Goal: Task Accomplishment & Management: Complete application form

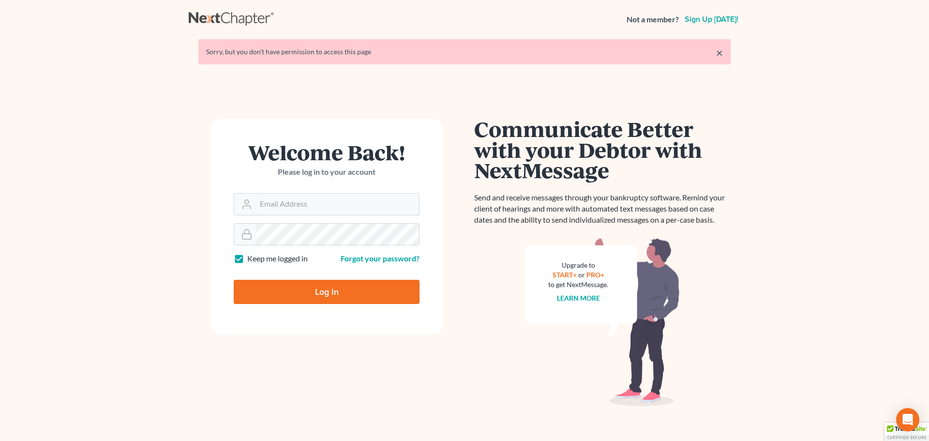
type input "[PERSON_NAME][EMAIL_ADDRESS][DOMAIN_NAME]"
click at [358, 297] on input "Log In" at bounding box center [327, 292] width 186 height 24
type input "Thinking..."
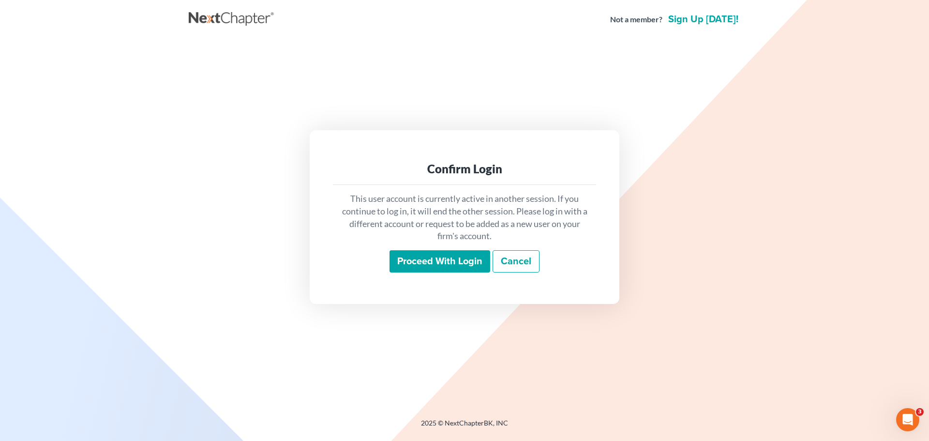
click at [453, 253] on input "Proceed with login" at bounding box center [439, 261] width 101 height 22
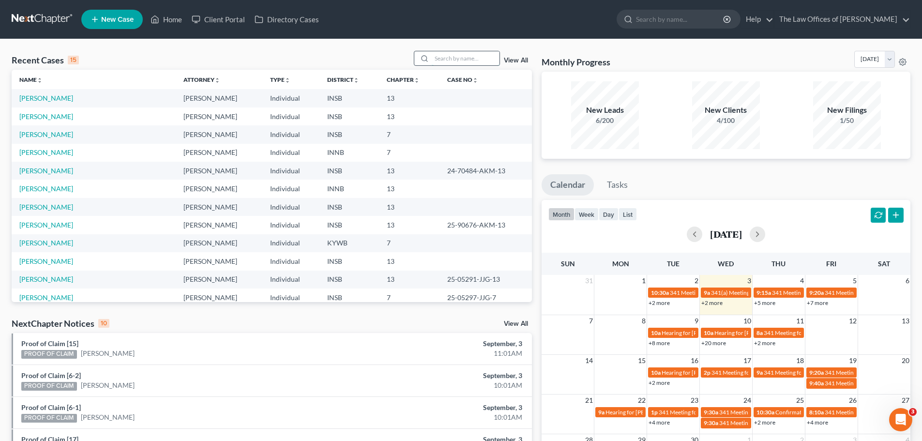
click at [461, 59] on input "search" at bounding box center [466, 58] width 68 height 14
paste input "[PERSON_NAME] [PERSON_NAME]"
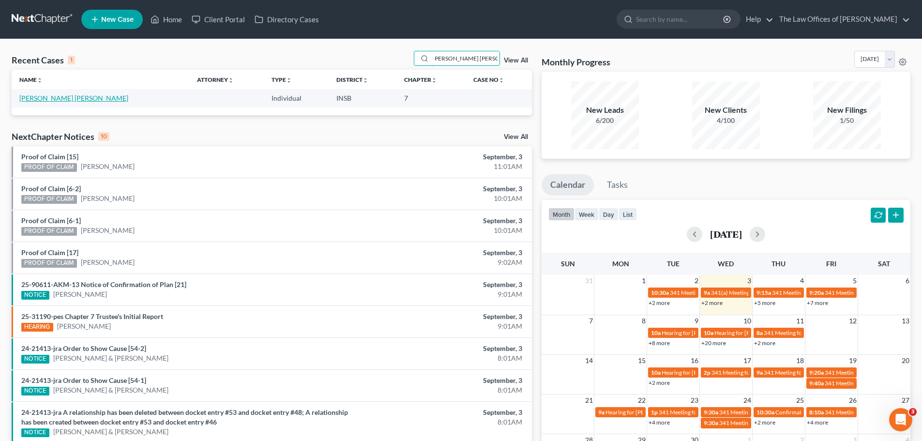
type input "[PERSON_NAME] [PERSON_NAME]"
click at [69, 96] on link "[PERSON_NAME] [PERSON_NAME]" at bounding box center [73, 98] width 109 height 8
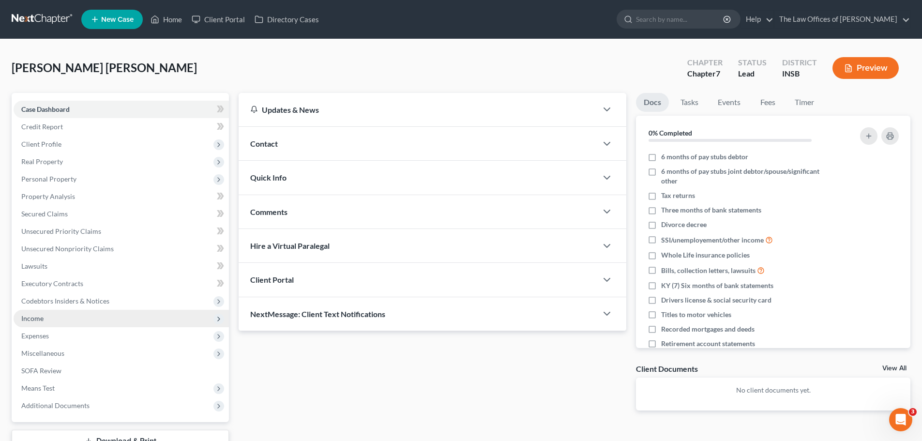
click at [104, 322] on span "Income" at bounding box center [121, 318] width 215 height 17
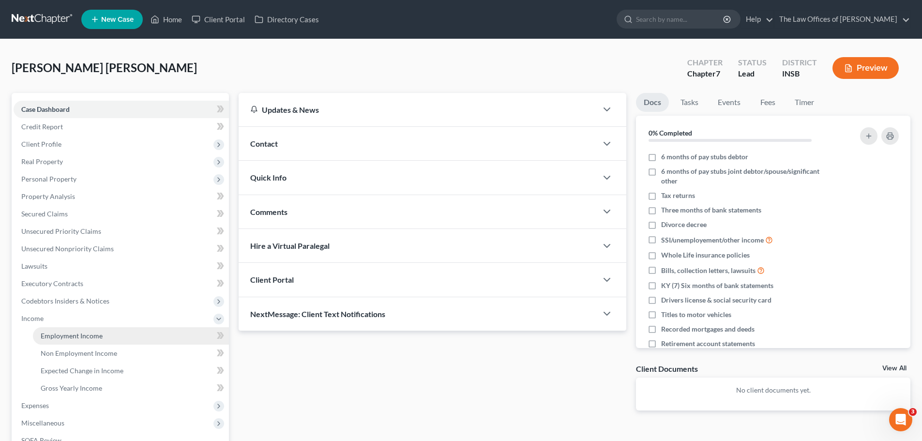
click at [101, 335] on span "Employment Income" at bounding box center [72, 335] width 62 height 8
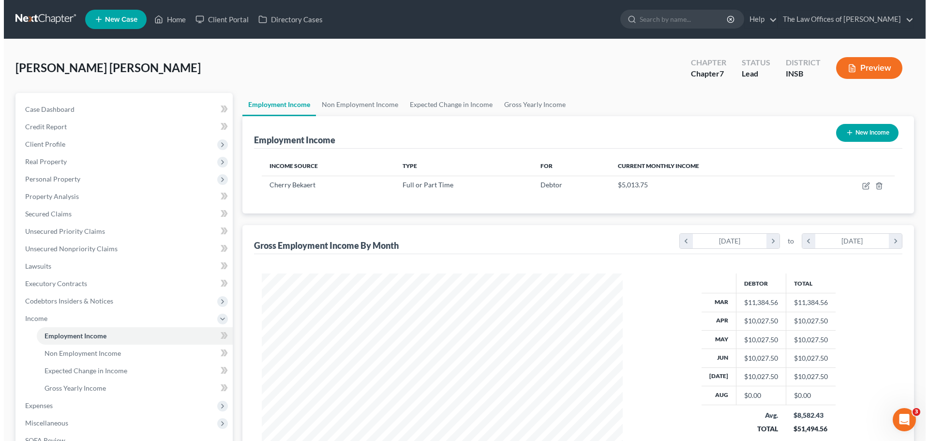
scroll to position [180, 380]
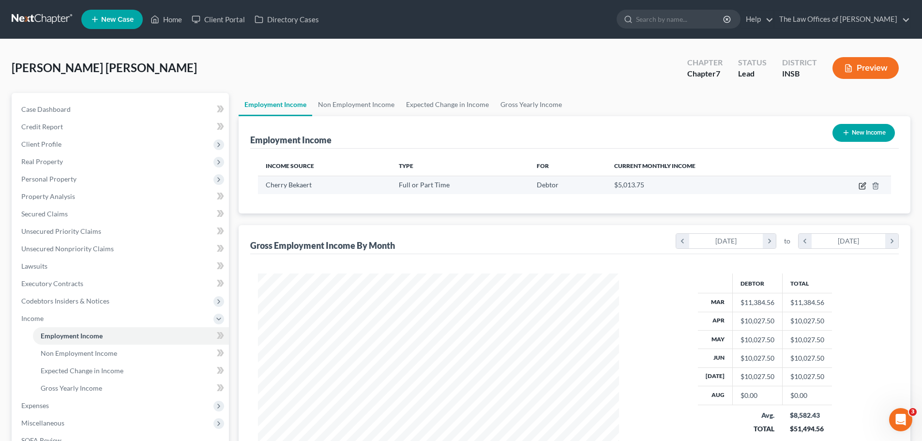
click at [858, 183] on icon "button" at bounding box center [862, 186] width 8 height 8
select select "0"
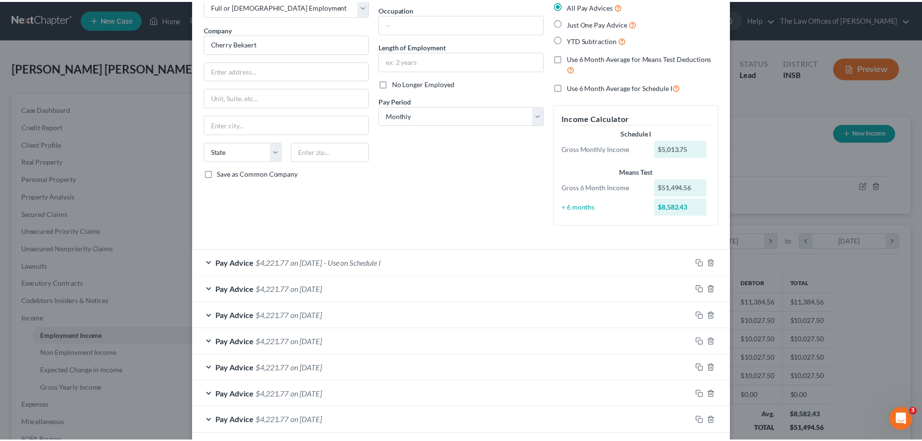
scroll to position [0, 0]
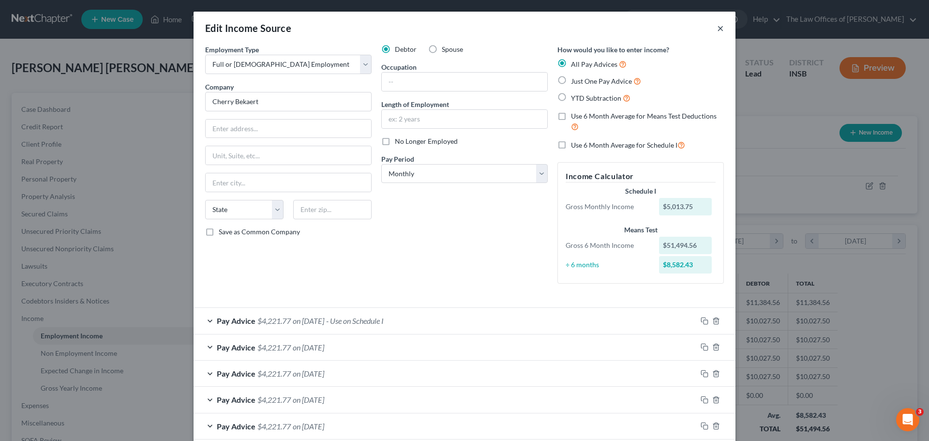
click at [717, 26] on button "×" at bounding box center [720, 28] width 7 height 12
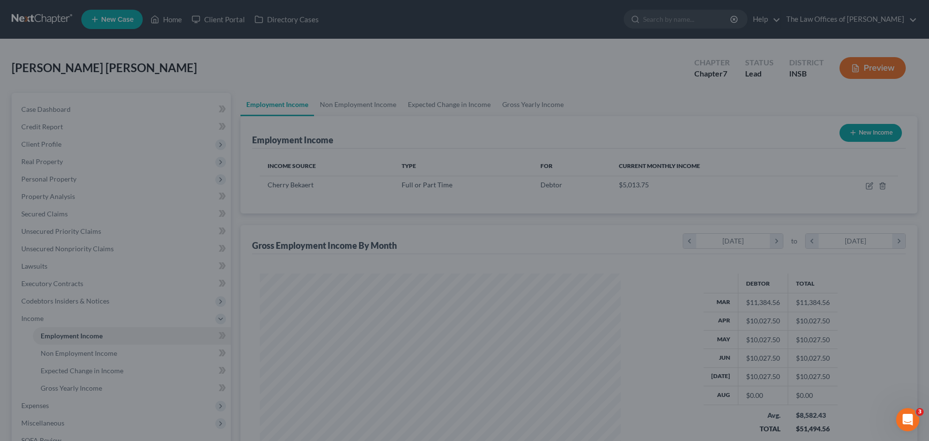
scroll to position [483620, 483420]
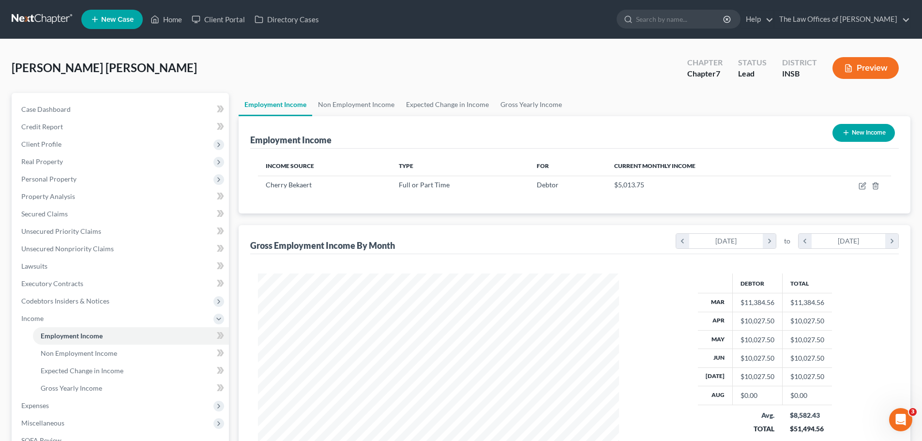
click at [860, 132] on button "New Income" at bounding box center [863, 133] width 62 height 18
select select "0"
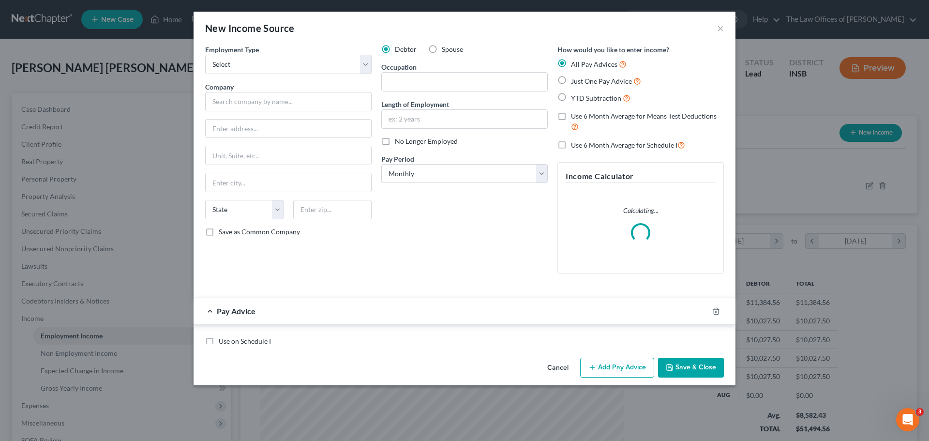
scroll to position [182, 384]
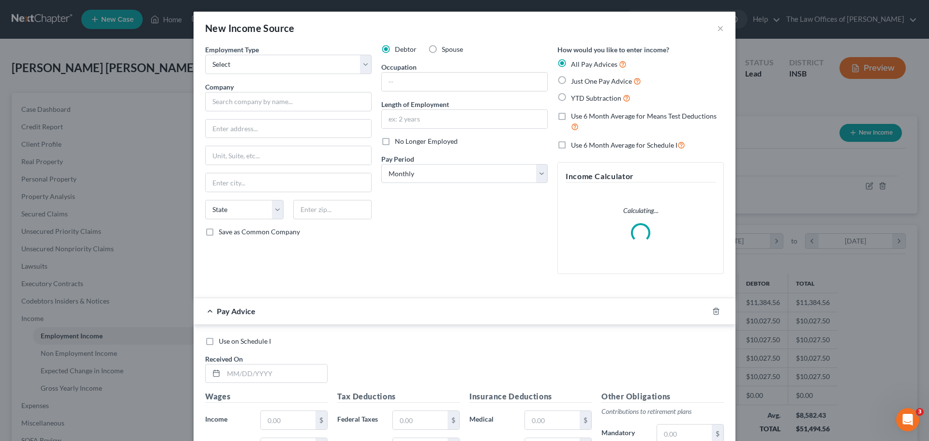
click at [442, 51] on label "Spouse" at bounding box center [452, 50] width 21 height 10
click at [446, 51] on input "Spouse" at bounding box center [449, 48] width 6 height 6
radio input "true"
click at [364, 67] on select "Select Full or [DEMOGRAPHIC_DATA] Employment Self Employment" at bounding box center [288, 64] width 166 height 19
select select "0"
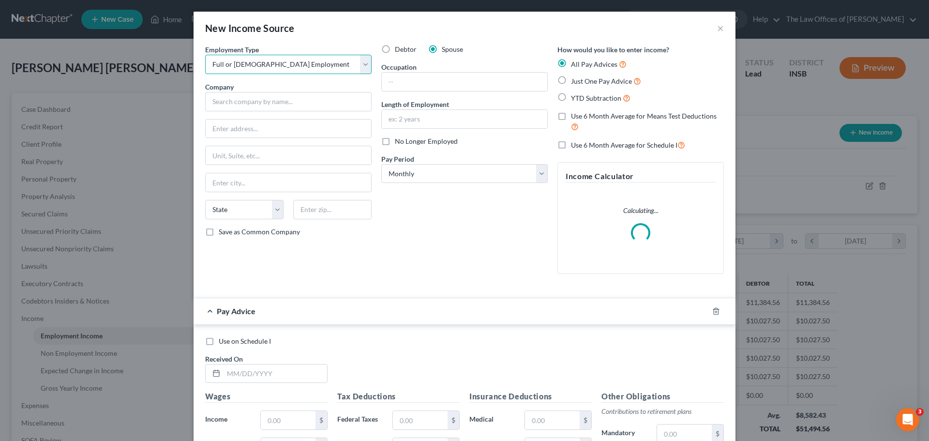
click at [205, 55] on select "Select Full or [DEMOGRAPHIC_DATA] Employment Self Employment" at bounding box center [288, 64] width 166 height 19
click at [336, 99] on input "text" at bounding box center [288, 101] width 166 height 19
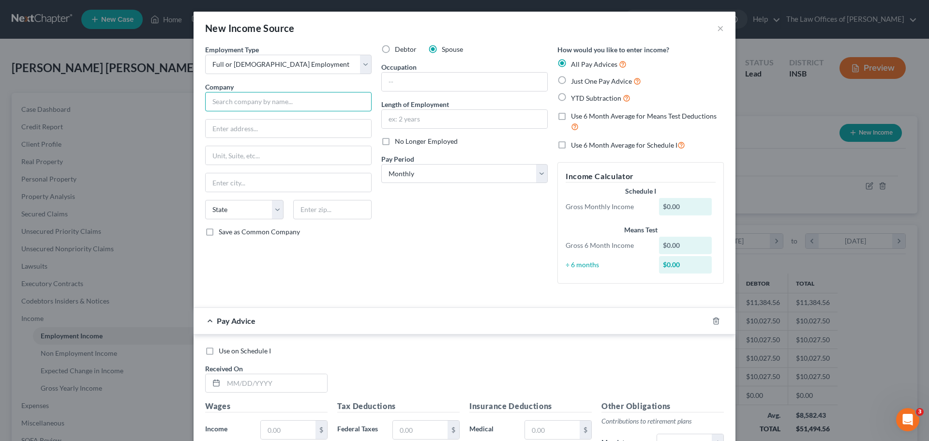
click at [291, 106] on input "text" at bounding box center [288, 101] width 166 height 19
click at [259, 129] on input "text" at bounding box center [288, 128] width 165 height 18
type input "WorkSmart Systems, Inc."
type input "[STREET_ADDRESS]"
type input "46250"
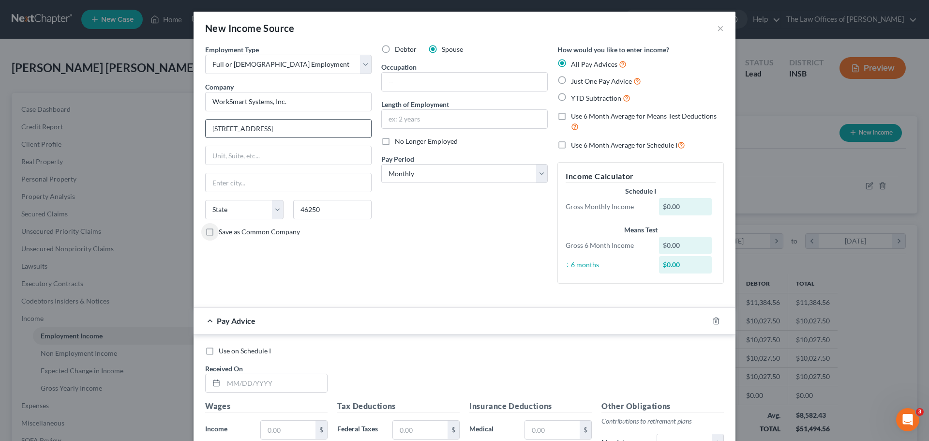
type input "[GEOGRAPHIC_DATA]"
select select "15"
click at [435, 169] on select "Select Monthly Twice Monthly Every Other Week Weekly" at bounding box center [464, 173] width 166 height 19
click at [571, 113] on label "Use 6 Month Average for Means Test Deductions" at bounding box center [647, 121] width 153 height 21
click at [575, 113] on input "Use 6 Month Average for Means Test Deductions" at bounding box center [578, 114] width 6 height 6
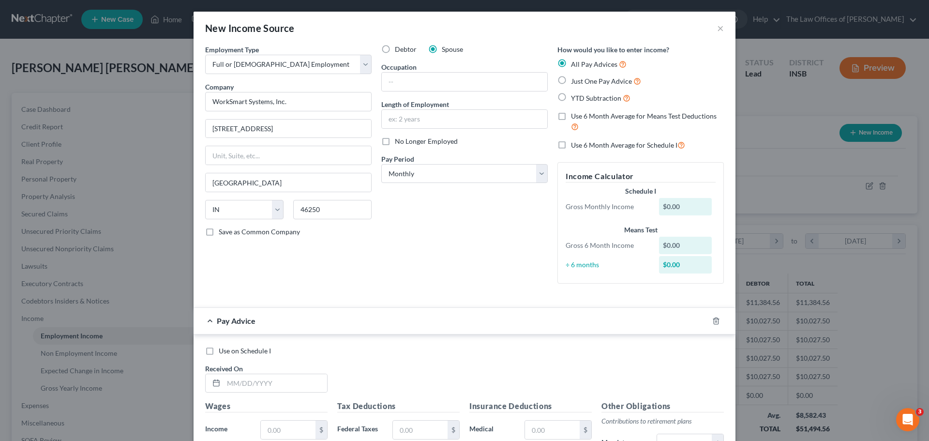
checkbox input "true"
click at [537, 173] on select "Select Monthly Twice Monthly Every Other Week Weekly" at bounding box center [464, 173] width 166 height 19
select select "2"
click at [381, 164] on select "Select Monthly Twice Monthly Every Other Week Weekly" at bounding box center [464, 173] width 166 height 19
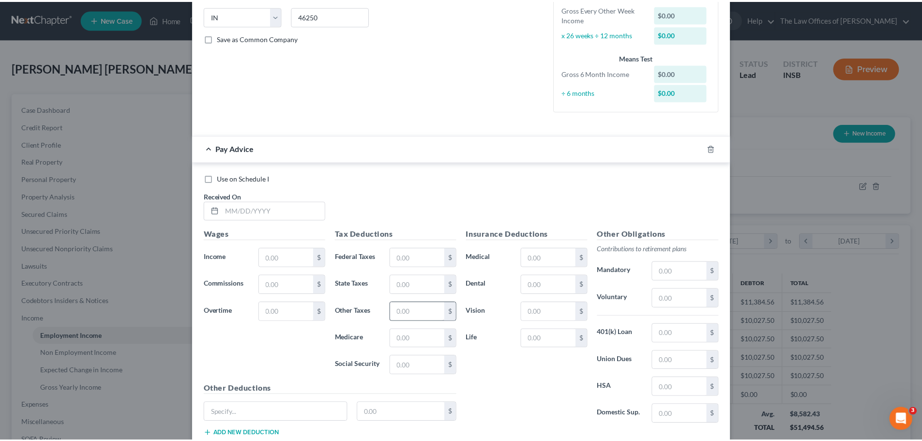
scroll to position [259, 0]
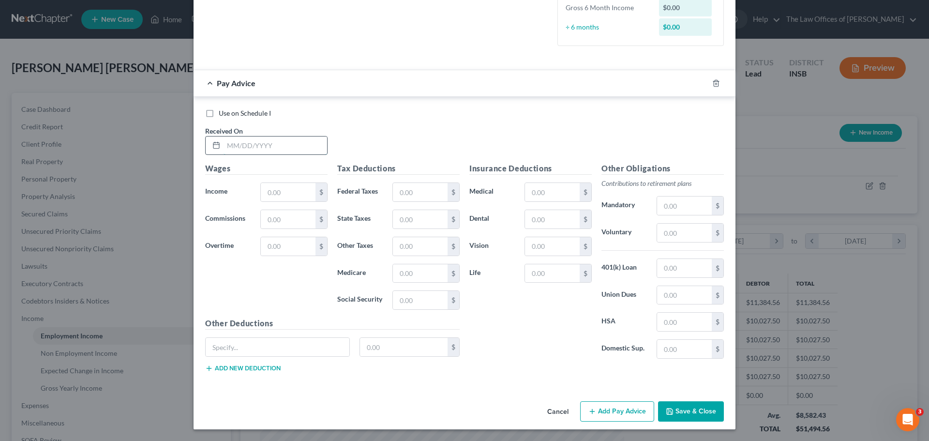
click at [234, 144] on input "text" at bounding box center [276, 145] width 104 height 18
click at [224, 140] on input "text" at bounding box center [276, 145] width 104 height 18
type input "[DATE]"
type input "1,477.22"
click at [421, 192] on input "text" at bounding box center [420, 192] width 55 height 18
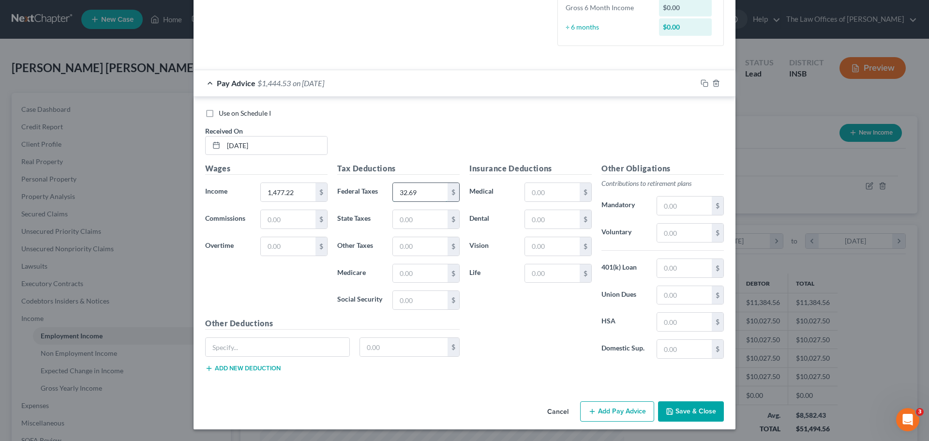
type input "32.69"
type input "42.99"
type input "17.19"
type input "21.41"
type input "91.58"
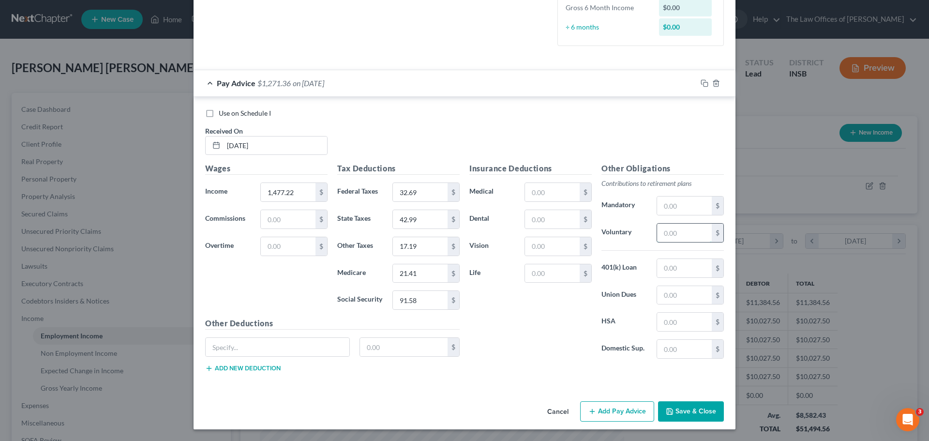
click at [677, 229] on input "text" at bounding box center [684, 233] width 55 height 18
type input "44.32"
click at [548, 277] on input "text" at bounding box center [552, 273] width 55 height 18
type input "0.63"
click at [250, 347] on input "text" at bounding box center [278, 347] width 144 height 18
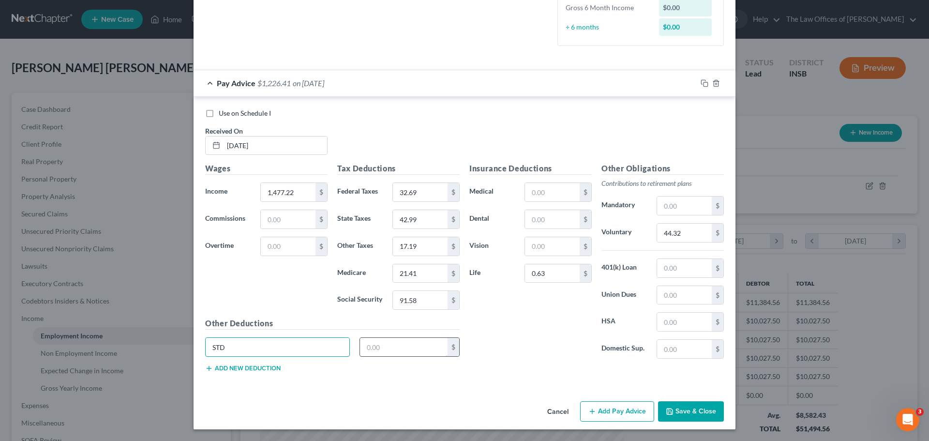
type input "STD"
click at [371, 345] on input "text" at bounding box center [404, 347] width 88 height 18
type input "7.32"
click at [680, 411] on button "Save & Close" at bounding box center [691, 411] width 66 height 20
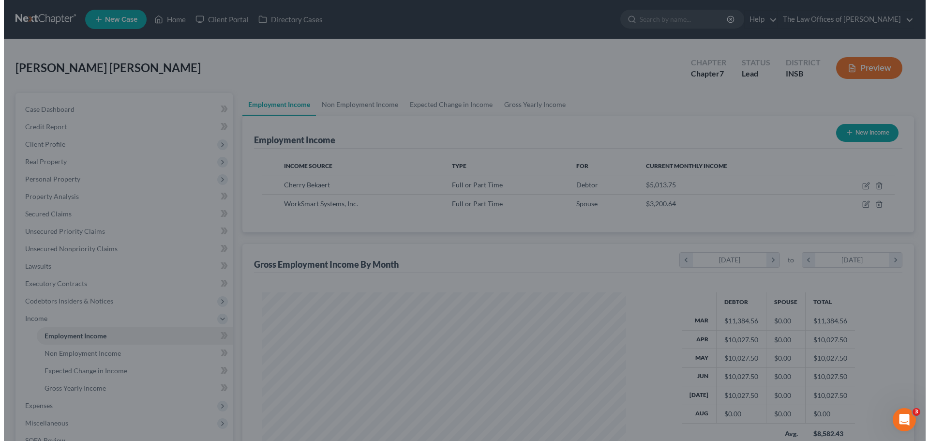
scroll to position [483620, 483420]
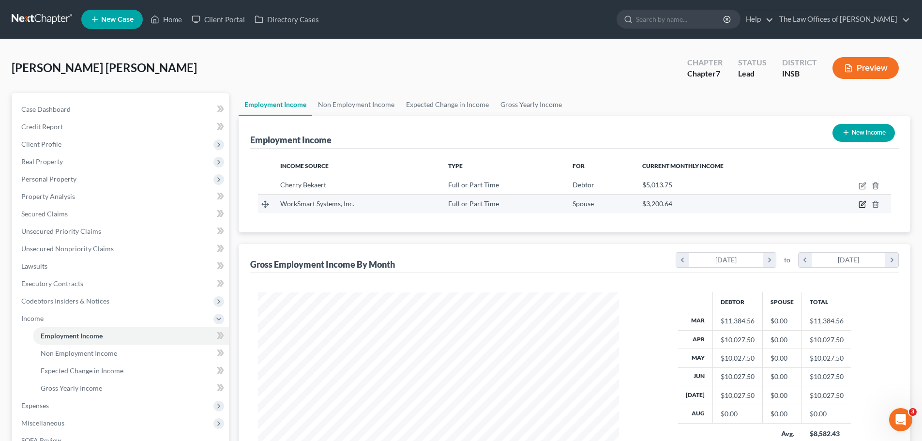
click at [861, 202] on icon "button" at bounding box center [862, 205] width 6 height 6
select select "0"
select select "15"
select select "2"
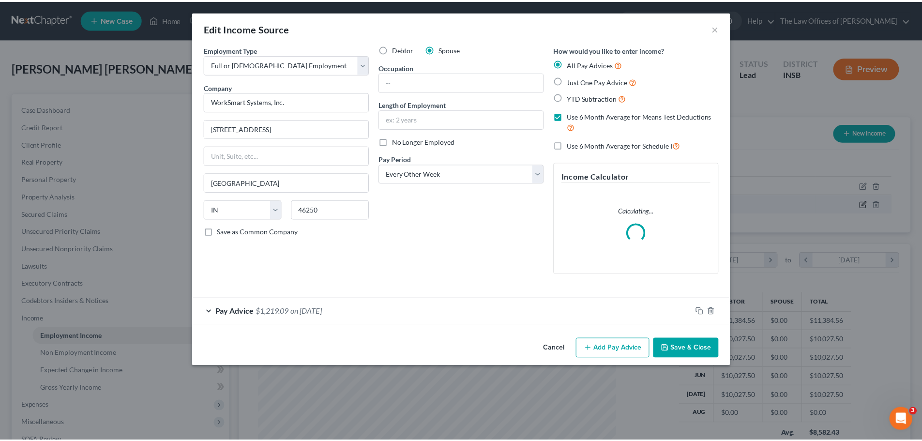
scroll to position [182, 384]
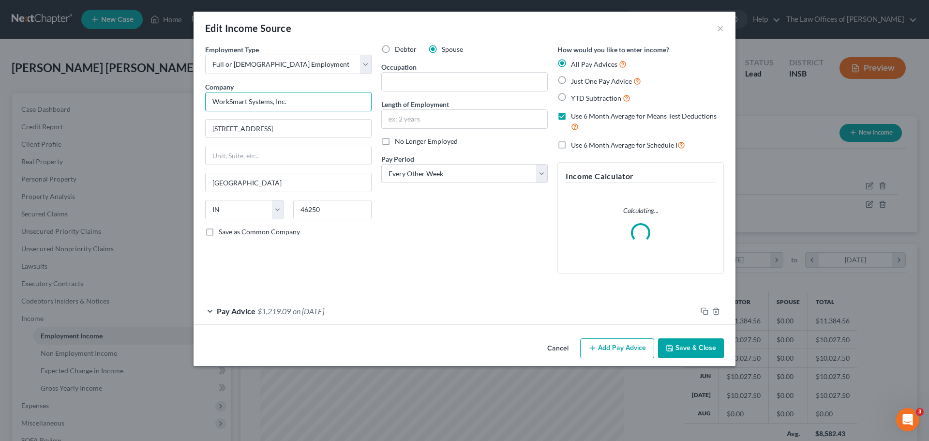
click at [230, 104] on input "WorkSmart Systems, Inc." at bounding box center [288, 101] width 166 height 19
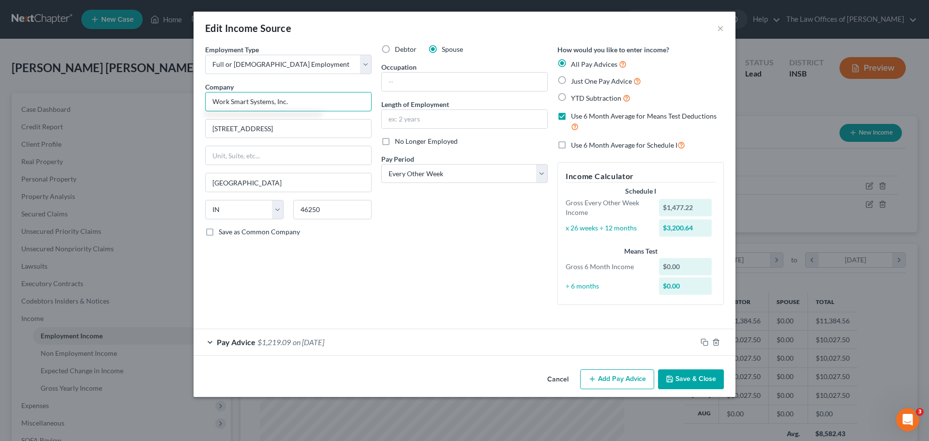
type input "Work Smart Systems, Inc."
click at [687, 383] on button "Save & Close" at bounding box center [691, 379] width 66 height 20
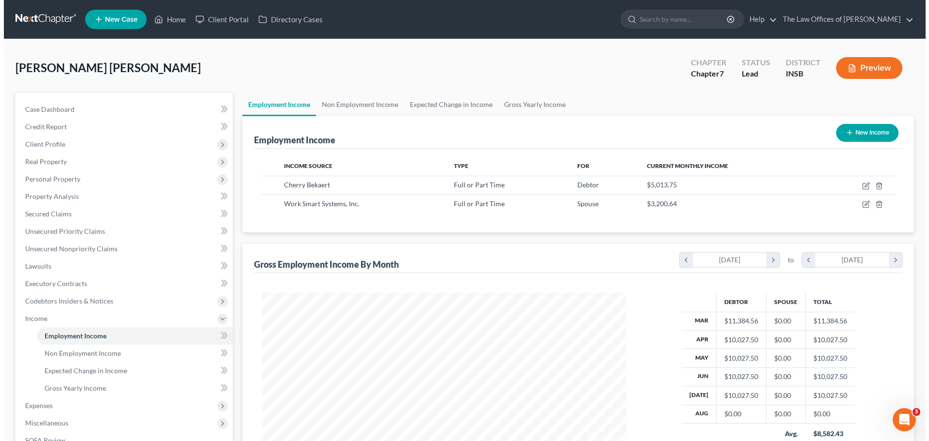
scroll to position [483620, 483420]
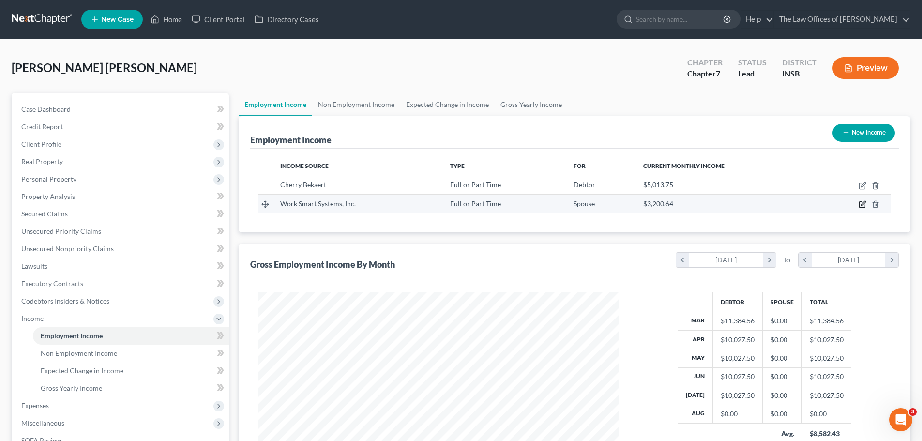
click at [861, 206] on icon "button" at bounding box center [863, 203] width 4 height 4
select select "0"
select select "15"
select select "2"
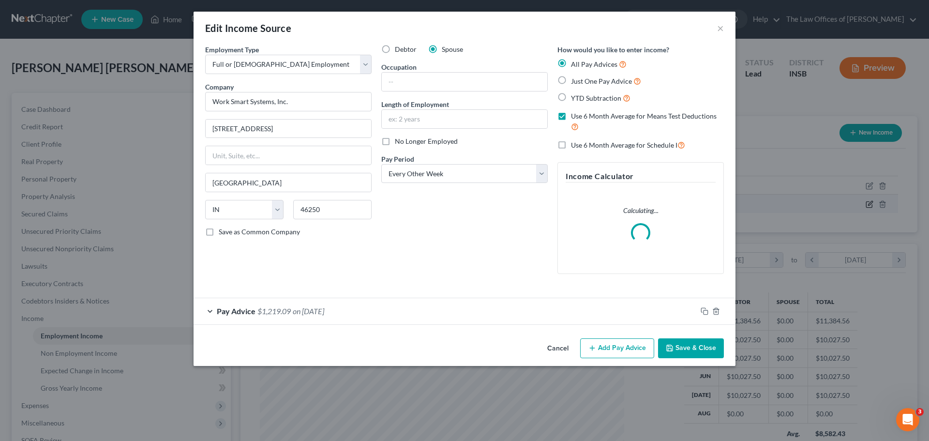
scroll to position [182, 384]
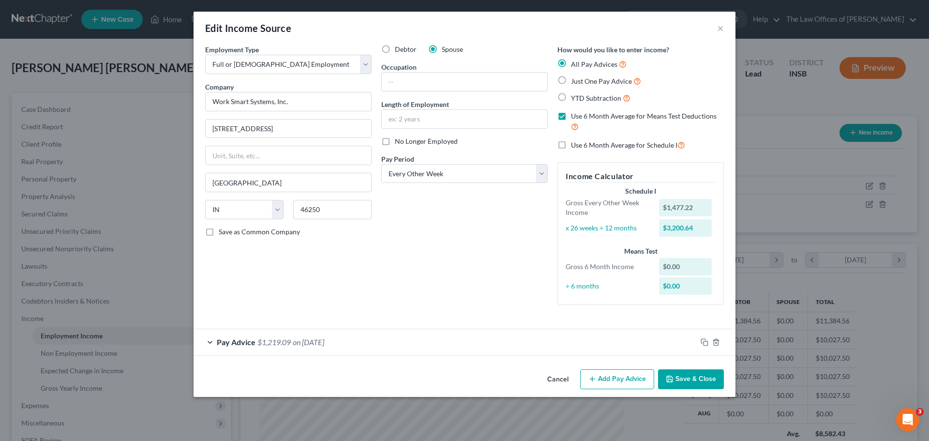
click at [654, 344] on div "Pay Advice $1,219.09 on [DATE]" at bounding box center [445, 342] width 503 height 26
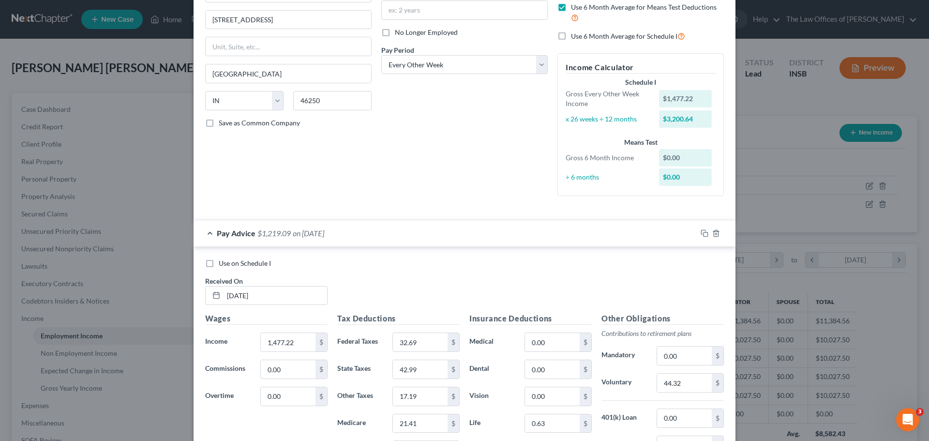
scroll to position [242, 0]
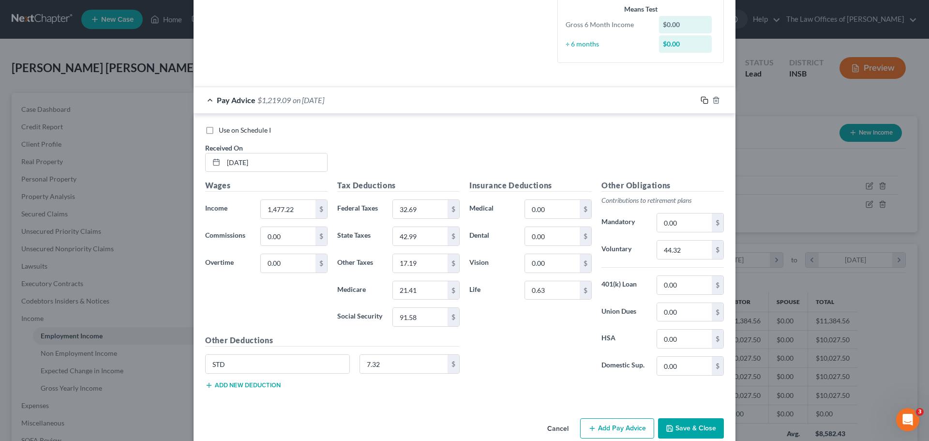
click at [702, 99] on icon "button" at bounding box center [705, 100] width 8 height 8
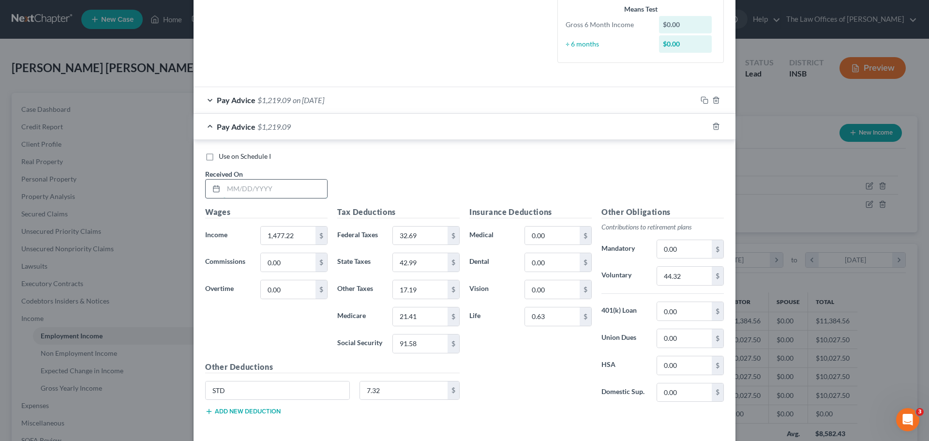
click at [234, 189] on input "text" at bounding box center [276, 188] width 104 height 18
type input "[DATE]"
type input "1,514.70"
type input "32.69"
type input "44.08"
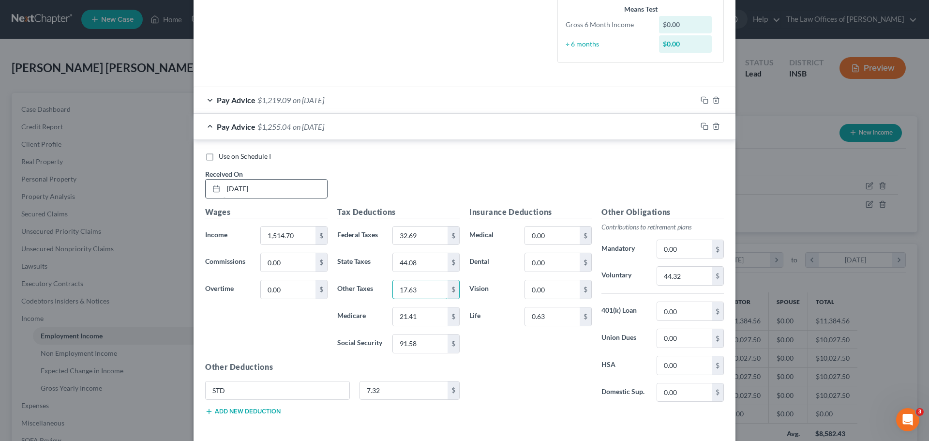
type input "17.63"
type input "21.97"
type input "93.91"
click at [671, 271] on input "44.32" at bounding box center [684, 276] width 55 height 18
type input "45.44"
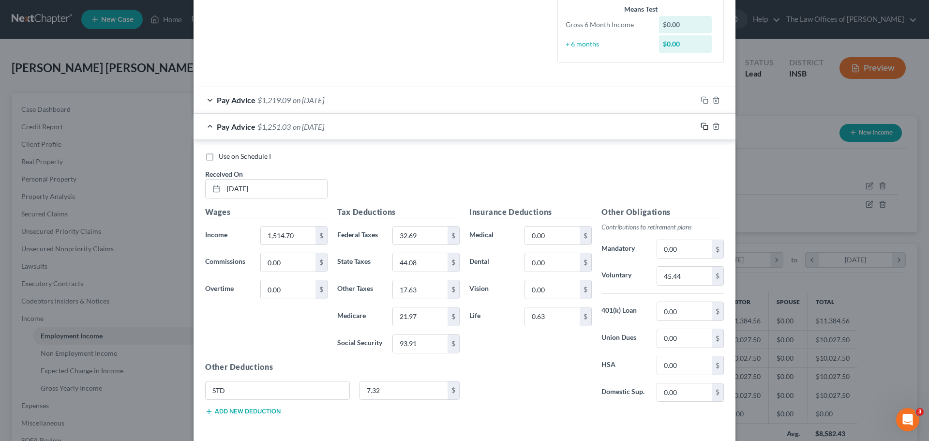
drag, startPoint x: 700, startPoint y: 128, endPoint x: 630, endPoint y: 111, distance: 71.2
click at [703, 128] on rect "button" at bounding box center [705, 127] width 4 height 4
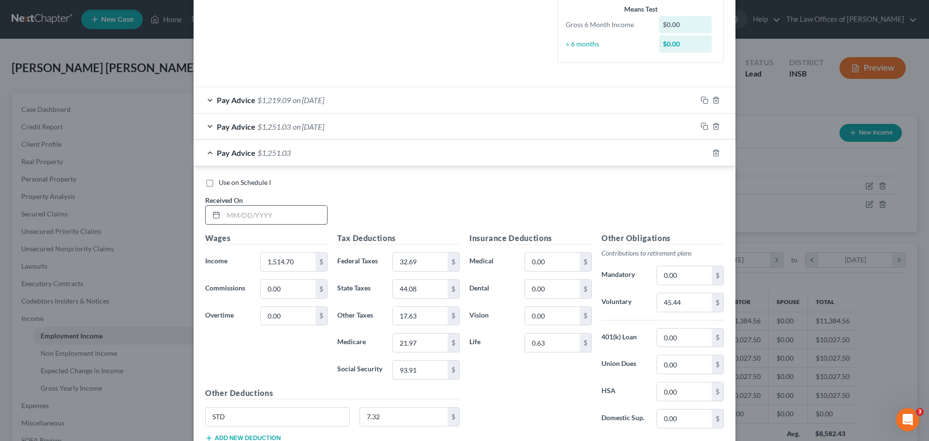
click at [225, 219] on input "text" at bounding box center [276, 215] width 104 height 18
type input "[DATE]"
type input "1,415.76"
click at [417, 261] on input "32.69" at bounding box center [420, 262] width 55 height 18
type input "32.69"
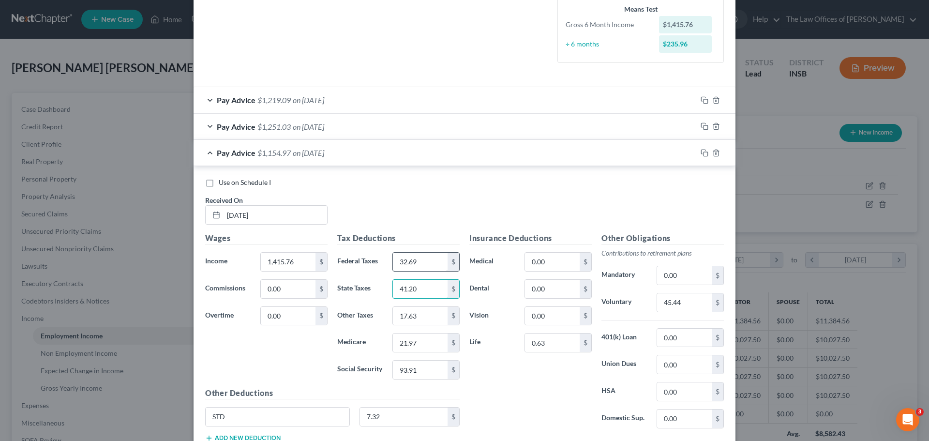
type input "41.20"
type input "16.48"
type input "20.53"
type input "87.78"
click at [702, 303] on input "45.44" at bounding box center [684, 302] width 55 height 18
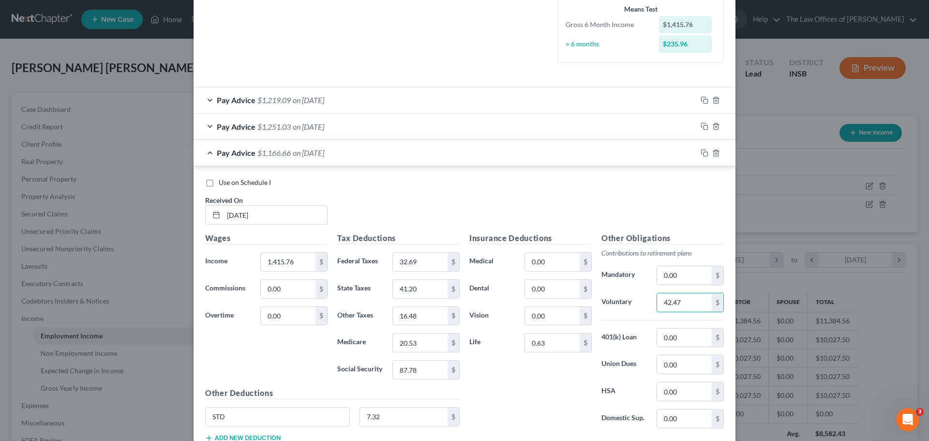
type input "42.47"
drag, startPoint x: 701, startPoint y: 154, endPoint x: 357, endPoint y: 176, distance: 344.7
click at [701, 154] on icon "button" at bounding box center [705, 153] width 8 height 8
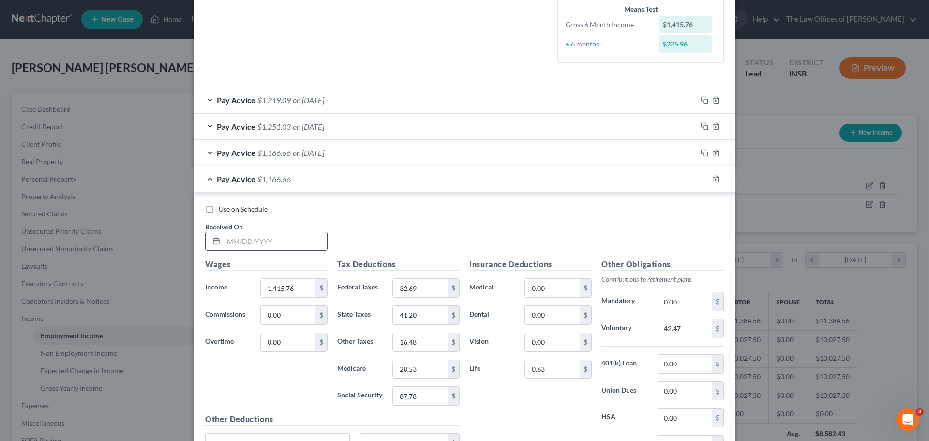
click at [232, 244] on input "text" at bounding box center [276, 241] width 104 height 18
type input "[DATE]"
click at [304, 287] on input "1,415.76" at bounding box center [288, 288] width 55 height 18
type input "1,444.92"
click at [403, 290] on input "32.69" at bounding box center [420, 288] width 55 height 18
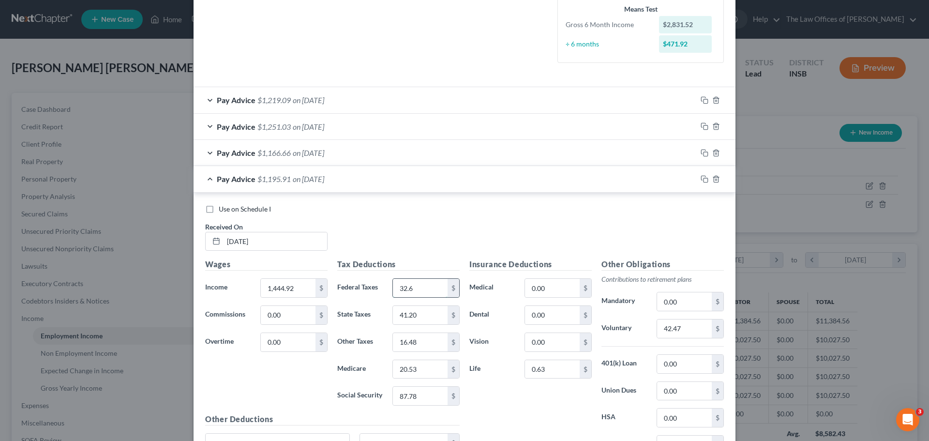
type input "32.69"
type input "42.05"
type input "16.82"
type input "20.95"
type input "89.59"
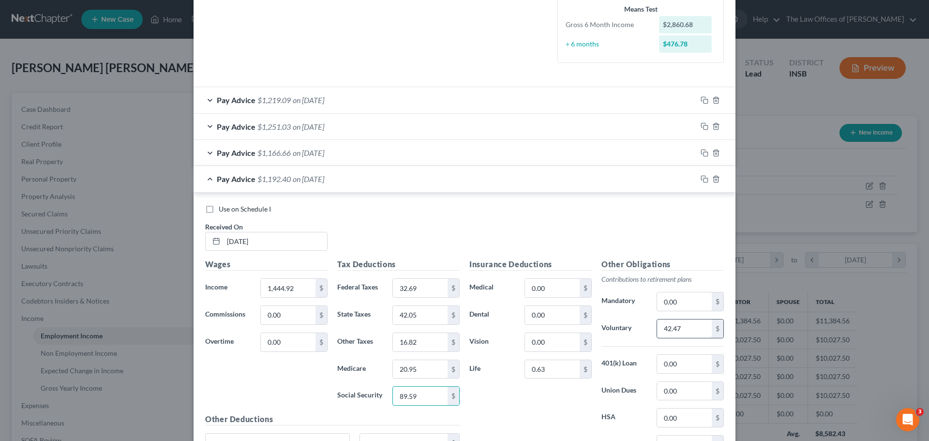
click at [686, 325] on input "42.47" at bounding box center [684, 328] width 55 height 18
type input "43.35"
drag, startPoint x: 703, startPoint y: 178, endPoint x: 423, endPoint y: 172, distance: 280.7
click at [703, 178] on icon "button" at bounding box center [705, 179] width 8 height 8
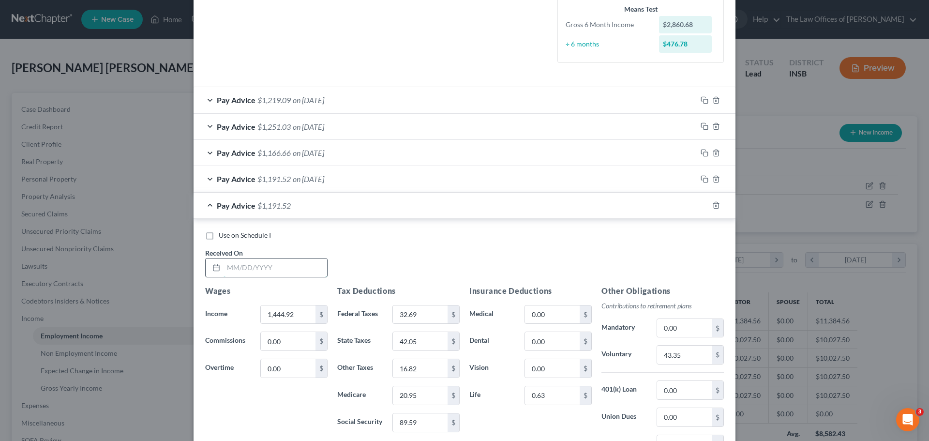
click at [228, 268] on input "text" at bounding box center [276, 267] width 104 height 18
type input "[DATE]"
click at [289, 314] on input "1,444.92" at bounding box center [288, 314] width 55 height 18
type input "1,126.25"
click at [440, 309] on input "32.69" at bounding box center [420, 314] width 55 height 18
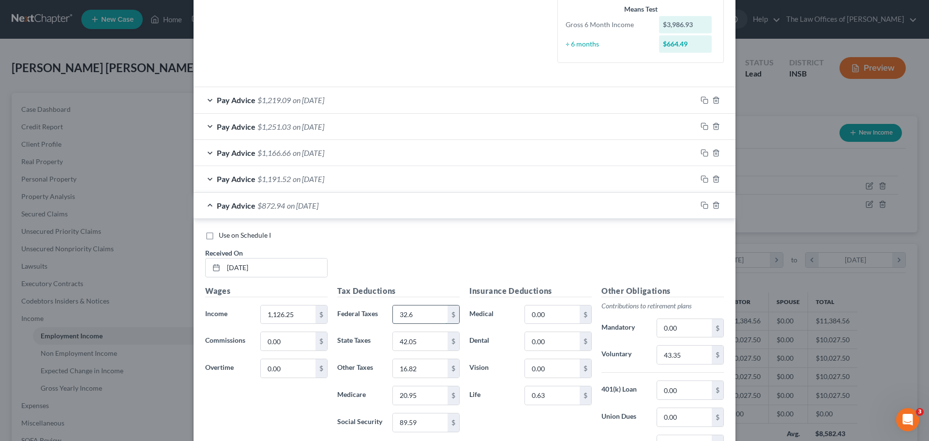
type input "32.69"
type input "32.77"
type input "13.11"
type input "16.33"
type input "69.82"
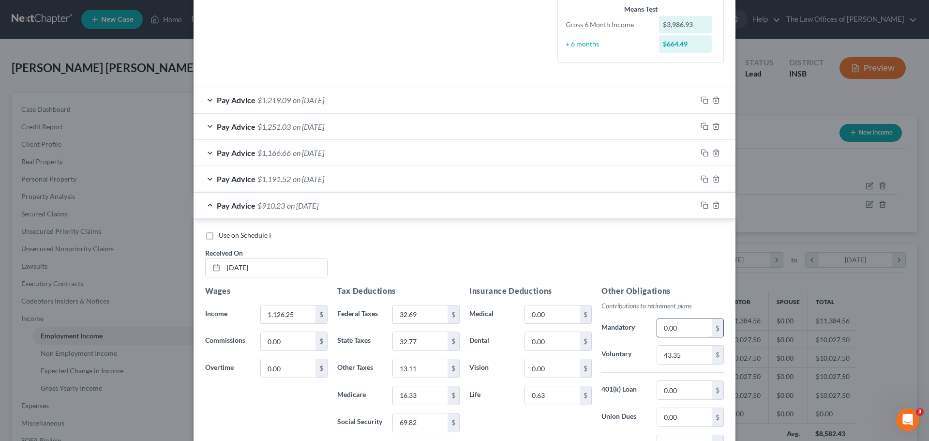
click at [689, 329] on input "0.00" at bounding box center [684, 328] width 55 height 18
click at [672, 353] on input "43.35" at bounding box center [684, 354] width 55 height 18
type input "33.79"
click at [701, 203] on icon "button" at bounding box center [705, 205] width 8 height 8
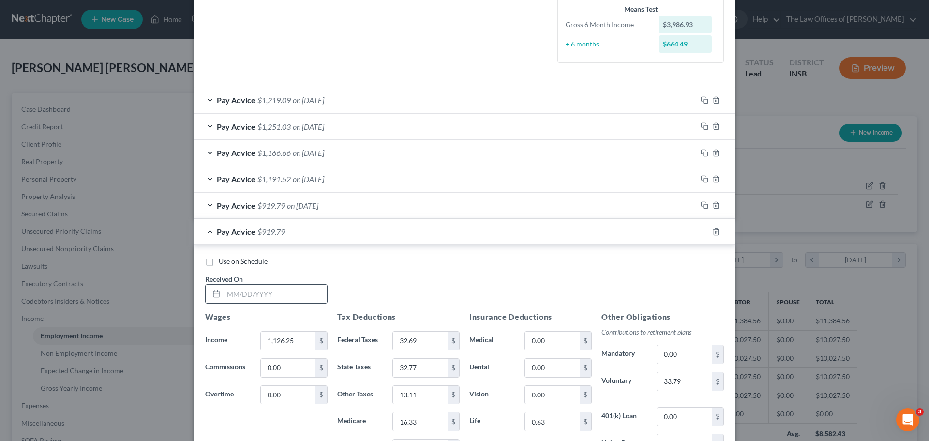
click at [231, 290] on input "text" at bounding box center [276, 293] width 104 height 18
type input "[DATE]"
click at [297, 336] on input "1,126.25" at bounding box center [288, 340] width 55 height 18
type input "1,305.26"
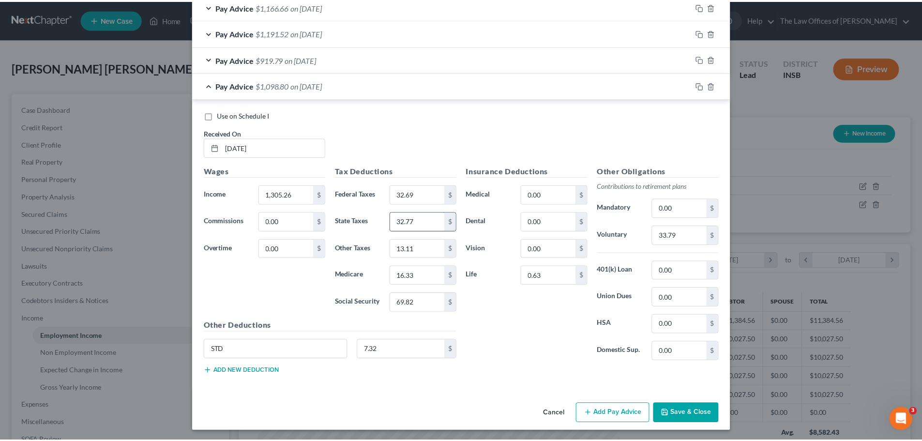
scroll to position [390, 0]
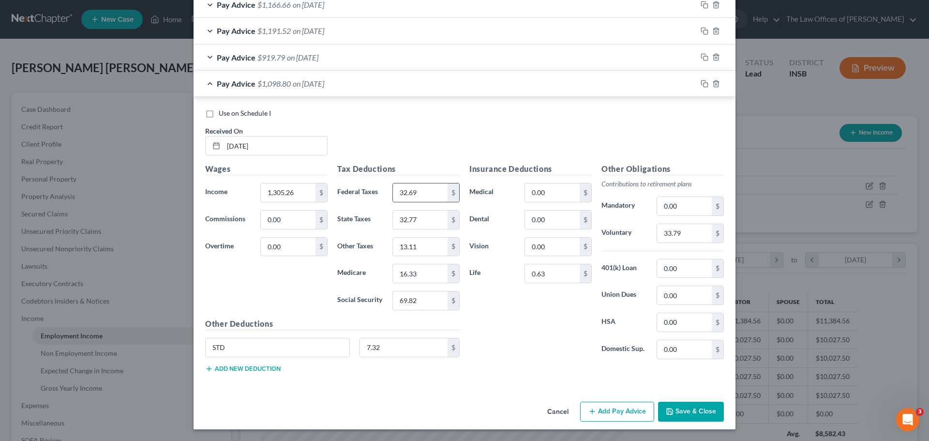
click at [413, 198] on input "32.69" at bounding box center [420, 192] width 55 height 18
click at [416, 191] on input "32.69" at bounding box center [420, 192] width 55 height 18
drag, startPoint x: 417, startPoint y: 192, endPoint x: 380, endPoint y: 187, distance: 37.6
click at [380, 187] on div "Federal Taxes 32.69 $" at bounding box center [398, 192] width 132 height 19
click at [490, 286] on div "Insurance Deductions Medical 0.00 $ Dental 0.00 $ Vision 0.00 $ Life 0.63 $" at bounding box center [530, 265] width 132 height 204
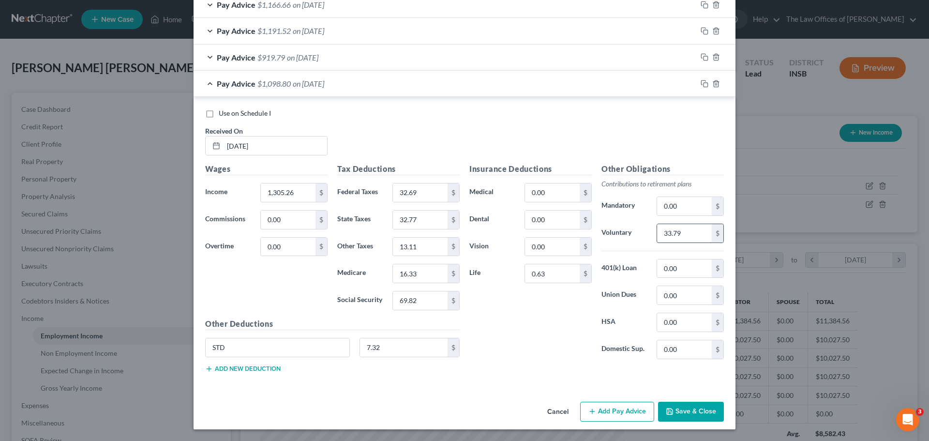
click at [680, 234] on input "33.79" at bounding box center [684, 233] width 55 height 18
type input "39.16"
click at [418, 198] on input "32.69" at bounding box center [420, 192] width 55 height 18
type input "32.69"
type input "37.98"
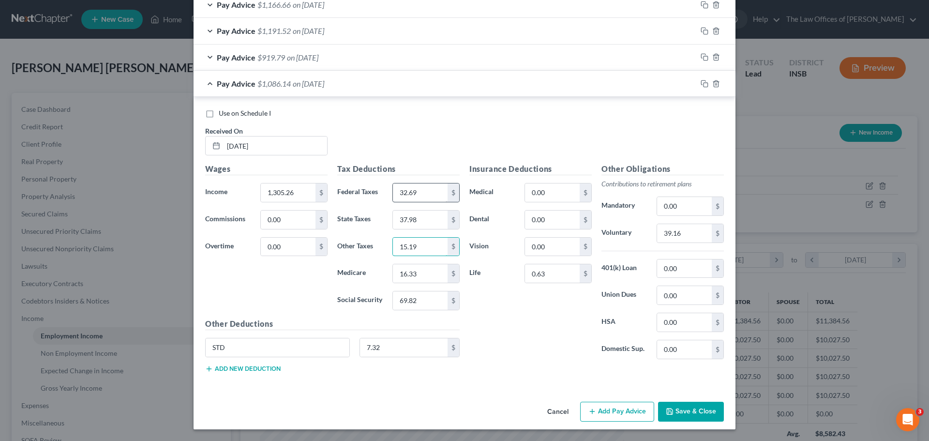
type input "15.19"
type input "18.92"
type input "80.93"
drag, startPoint x: 693, startPoint y: 412, endPoint x: 722, endPoint y: 415, distance: 28.7
click at [693, 412] on button "Save & Close" at bounding box center [691, 412] width 66 height 20
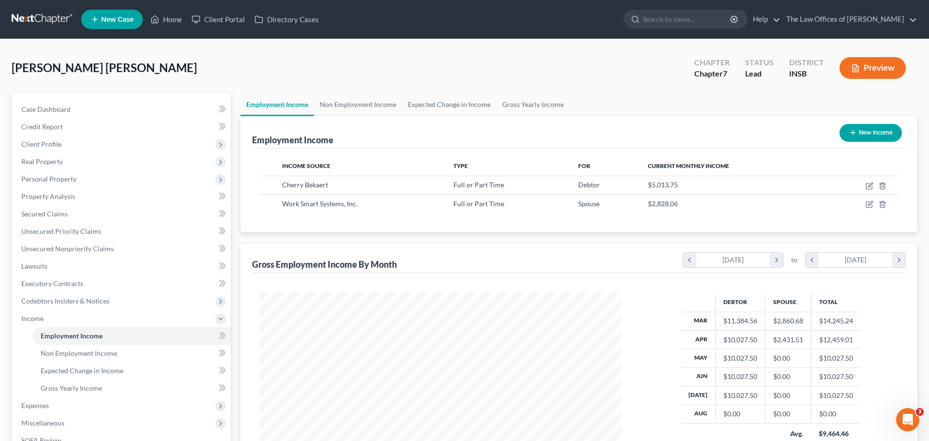
scroll to position [483620, 483420]
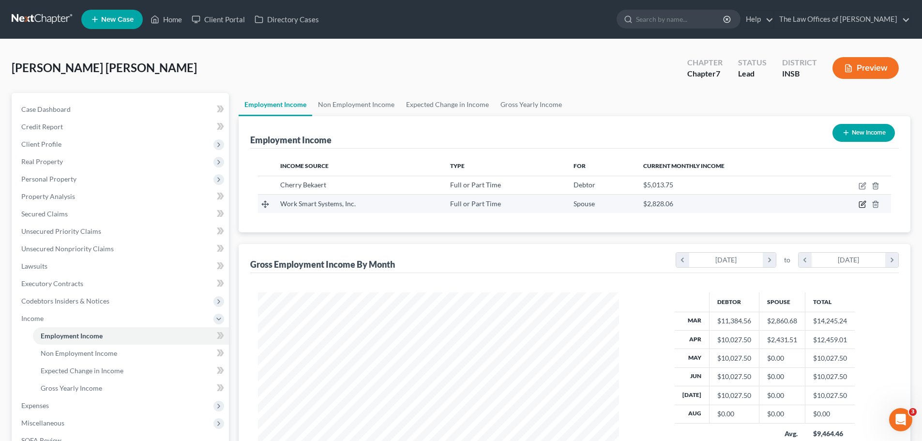
click at [861, 206] on icon "button" at bounding box center [863, 203] width 4 height 4
select select "0"
select select "15"
select select "2"
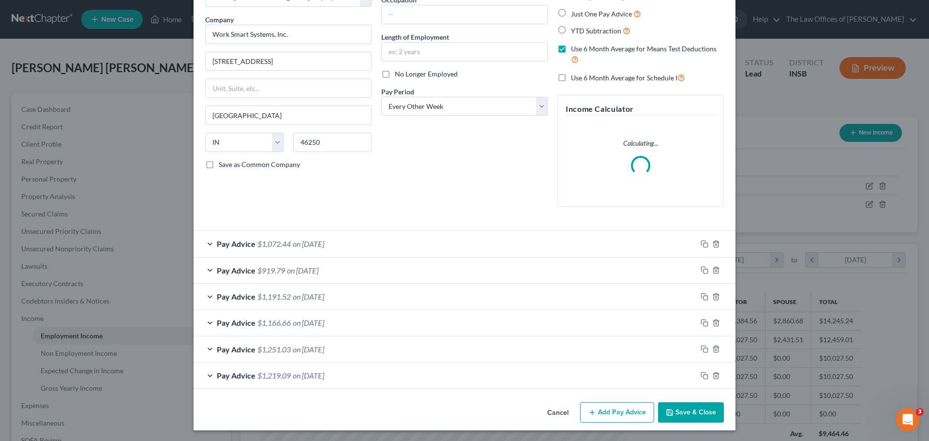
scroll to position [68, 0]
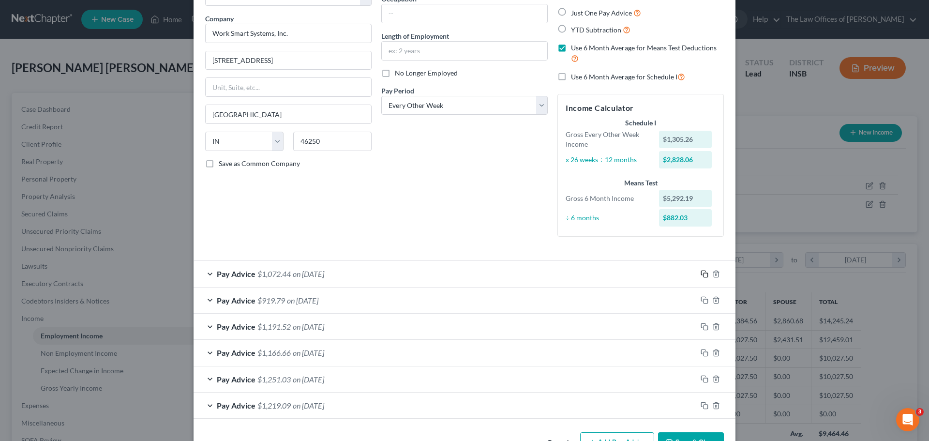
click at [703, 273] on rect "button" at bounding box center [705, 275] width 4 height 4
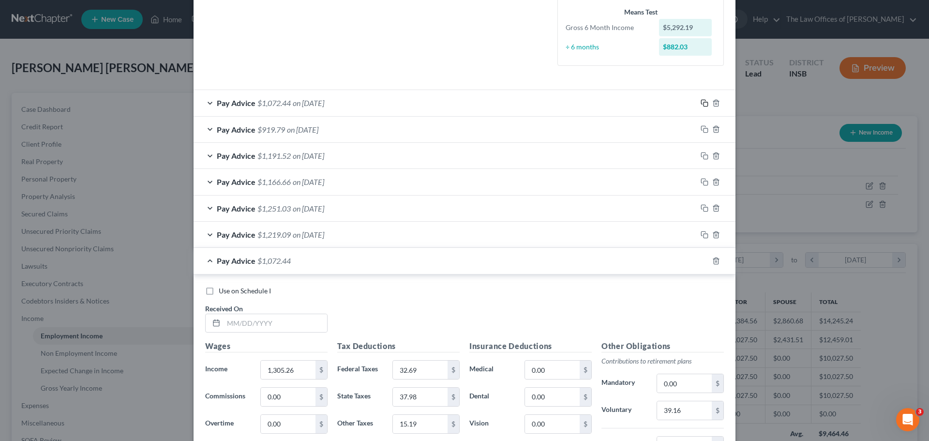
scroll to position [310, 0]
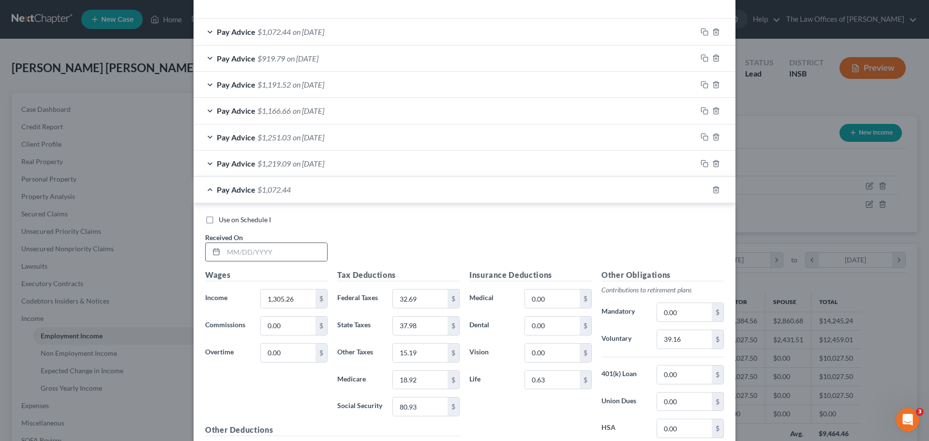
click at [216, 254] on rect at bounding box center [216, 252] width 6 height 6
click at [235, 252] on input "text" at bounding box center [276, 252] width 104 height 18
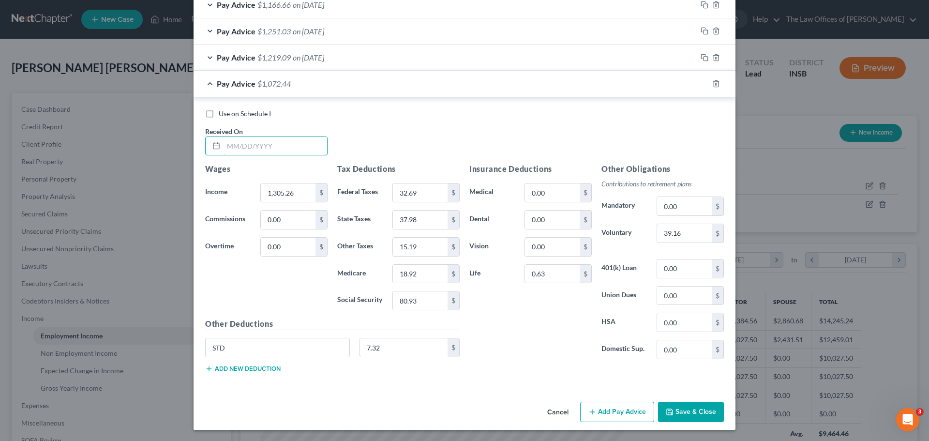
scroll to position [417, 0]
type input "[DATE]"
type input "1,049.07"
type input "32.69"
type input "30.53"
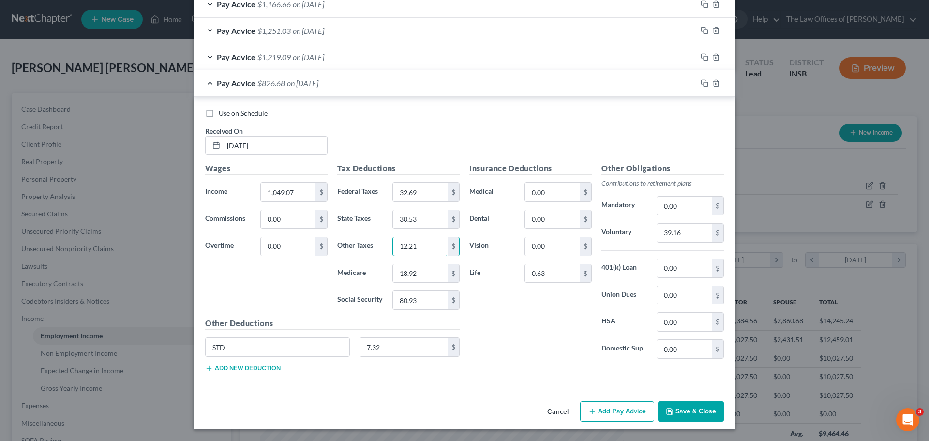
type input "12.21"
type input "15.22"
type input "65.04"
click at [676, 236] on input "39.16" at bounding box center [684, 233] width 55 height 18
type input "31.47"
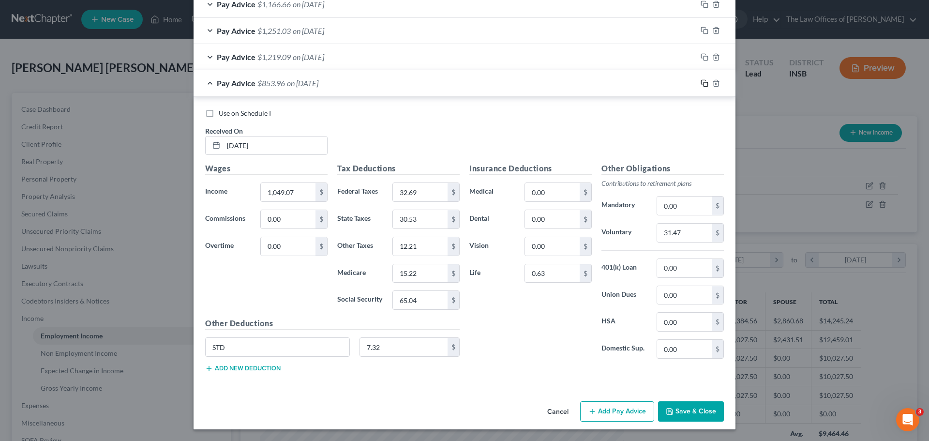
click at [701, 82] on icon "button" at bounding box center [705, 83] width 8 height 8
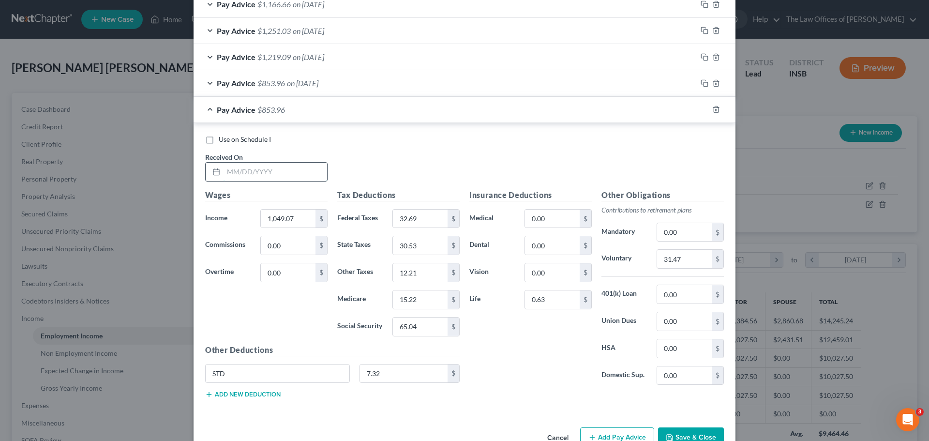
click at [224, 173] on input "text" at bounding box center [276, 172] width 104 height 18
type input "[DATE]"
type input "1,071.17"
type input "32.69"
type input "31.17"
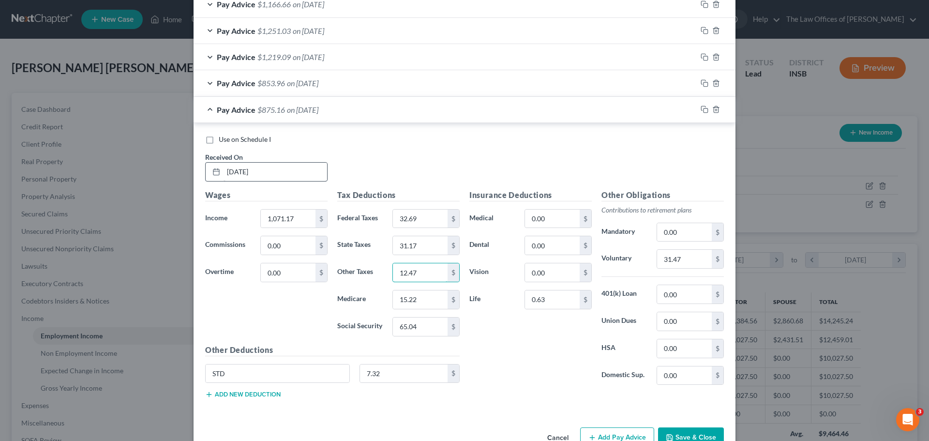
type input "12.47"
type input "15.53"
type input "66.41"
click at [680, 257] on input "31.47" at bounding box center [684, 259] width 55 height 18
type input "32.14"
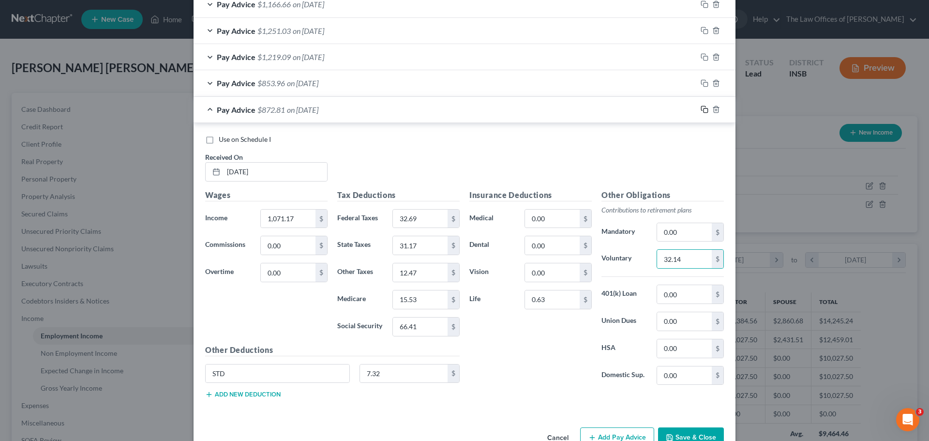
click at [701, 109] on icon "button" at bounding box center [705, 109] width 8 height 8
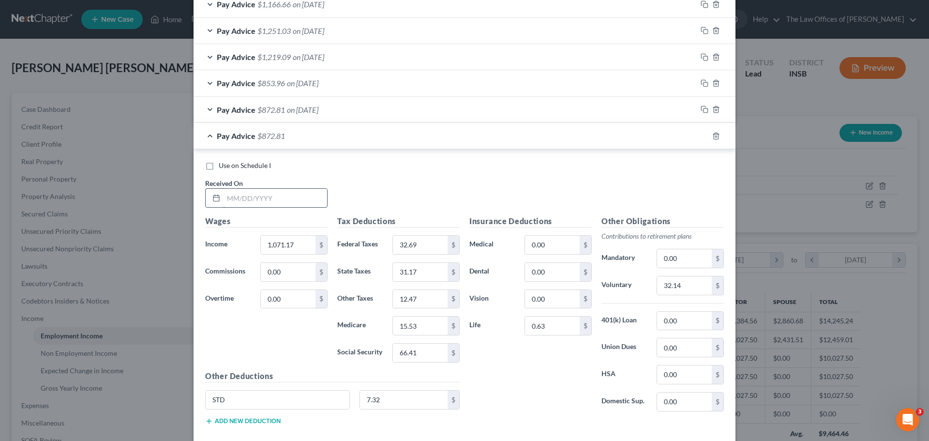
click at [227, 197] on input "text" at bounding box center [276, 198] width 104 height 18
type input "[DATE]"
click at [291, 243] on input "1,086" at bounding box center [288, 245] width 55 height 18
type input "1,086.30"
click at [418, 242] on input "32.69" at bounding box center [420, 245] width 55 height 18
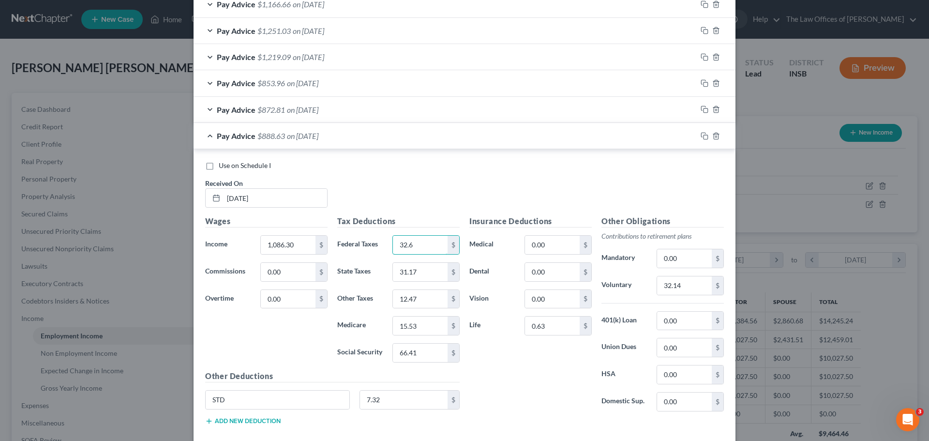
type input "32.69"
click at [432, 265] on input "31.17" at bounding box center [420, 272] width 55 height 18
type input "31.61"
type input "12.64"
type input "15.75"
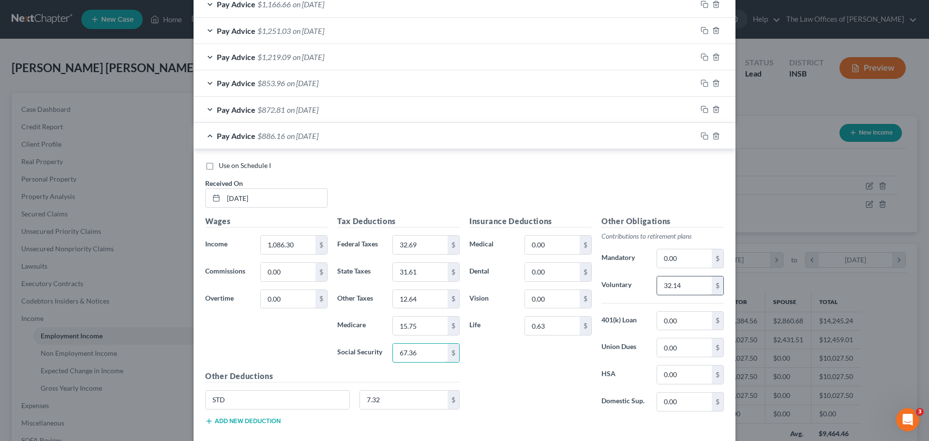
type input "67.36"
click at [686, 284] on input "32.14" at bounding box center [684, 285] width 55 height 18
type input "32.59"
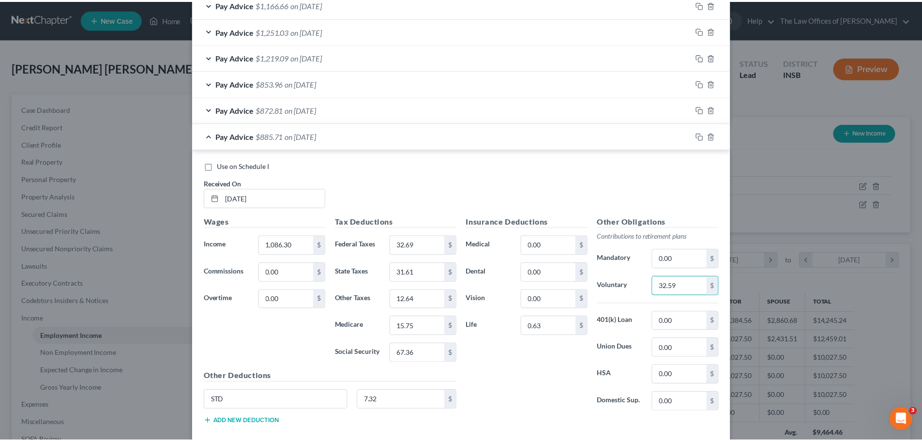
scroll to position [465, 0]
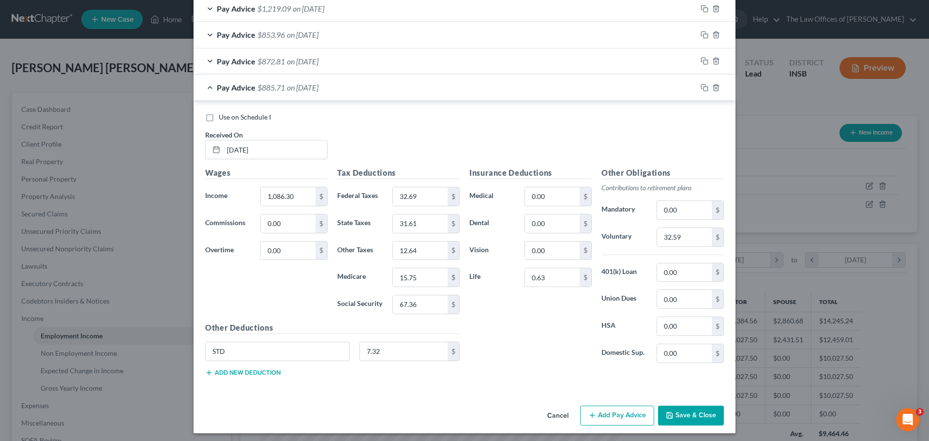
click at [668, 418] on icon "button" at bounding box center [670, 415] width 6 height 6
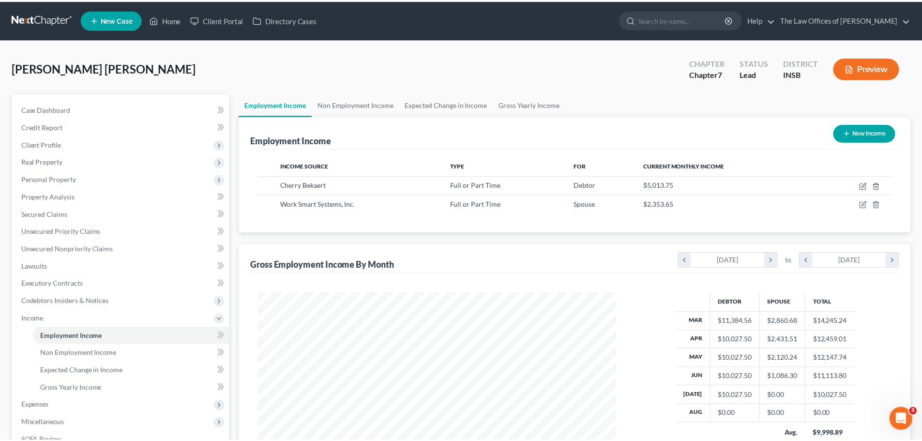
scroll to position [483620, 483420]
